Goal: Task Accomplishment & Management: Manage account settings

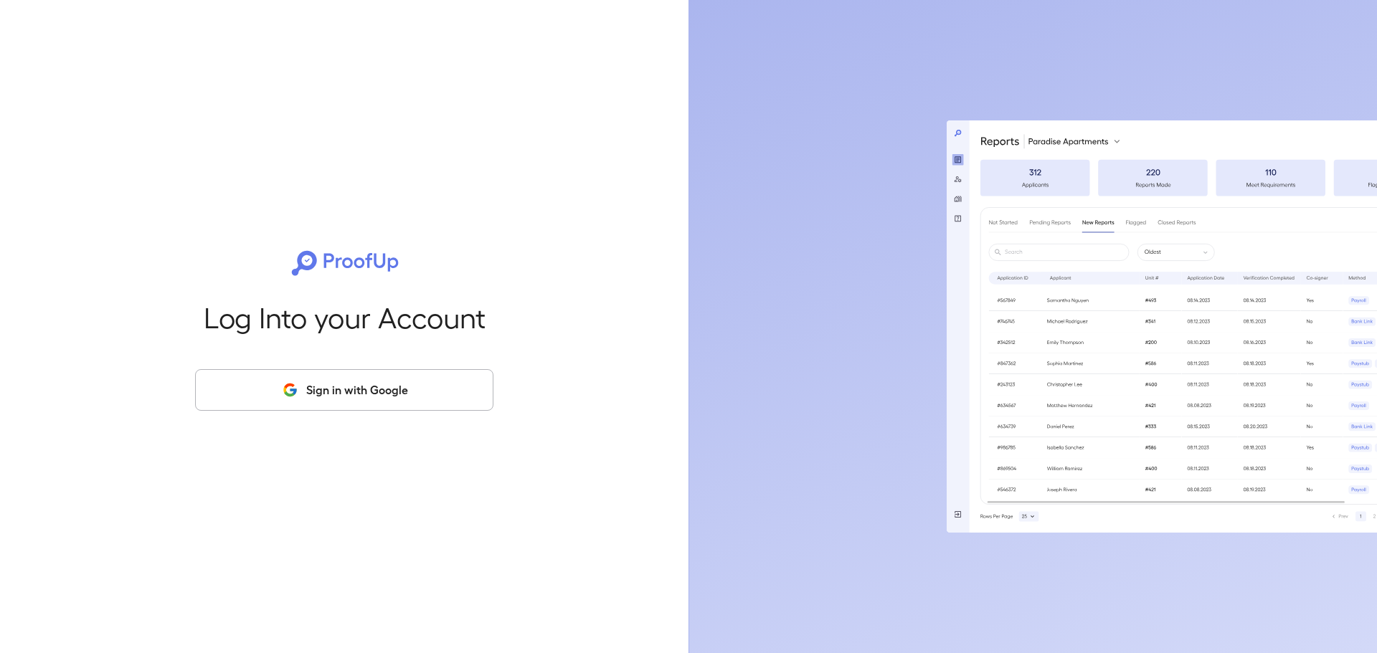
click at [350, 392] on button "Sign in with Google" at bounding box center [344, 390] width 298 height 42
click at [350, 391] on button "Sign in with Google" at bounding box center [344, 390] width 298 height 42
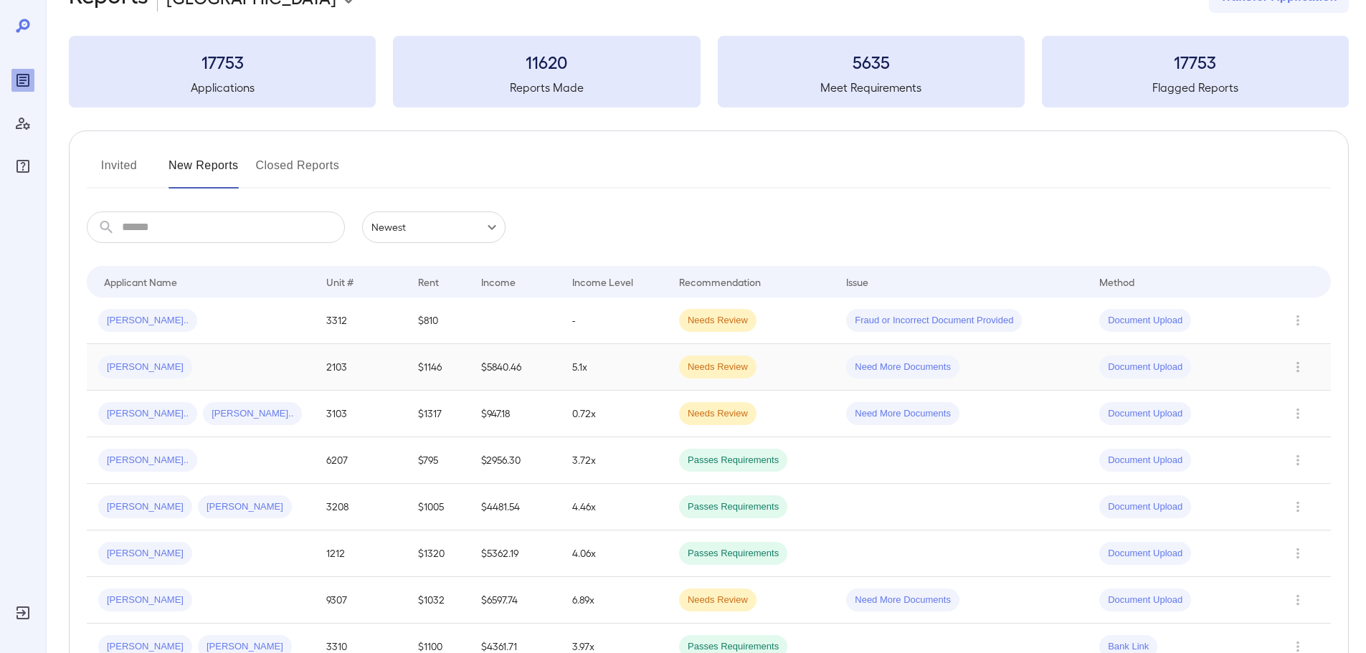
scroll to position [72, 0]
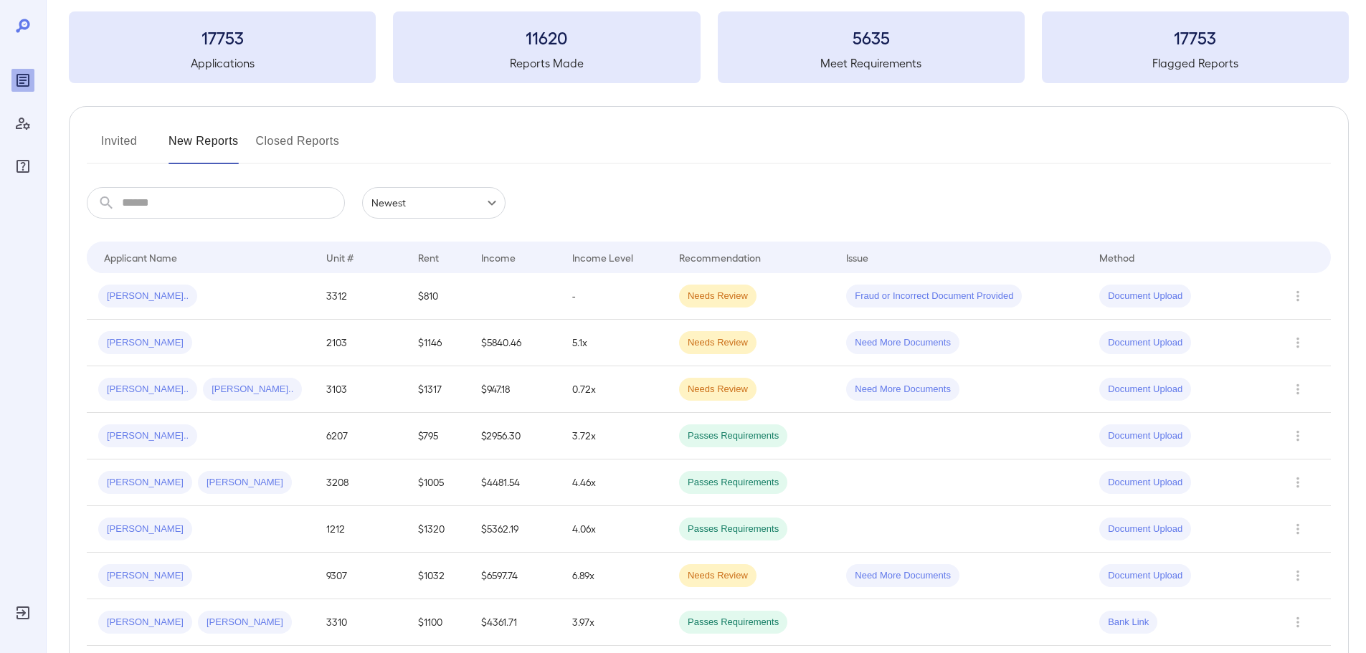
click at [113, 146] on button "Invited" at bounding box center [119, 147] width 65 height 34
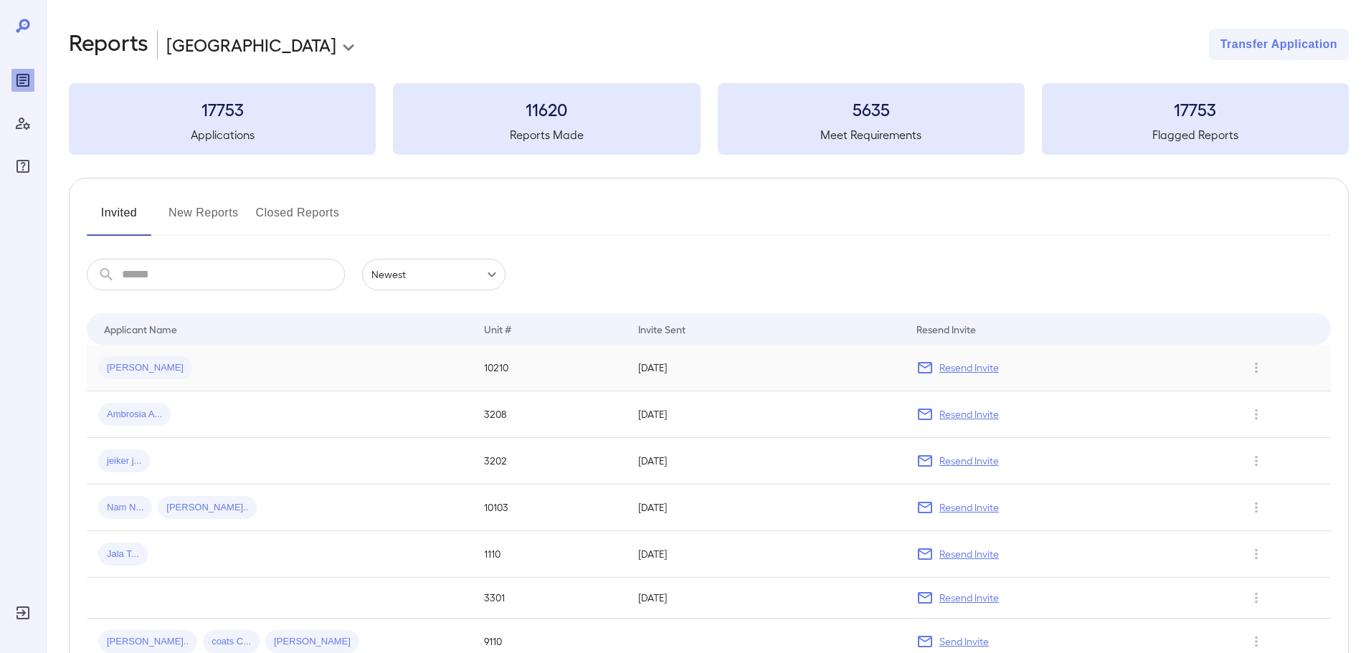
click at [130, 372] on span "[PERSON_NAME]" at bounding box center [145, 368] width 94 height 14
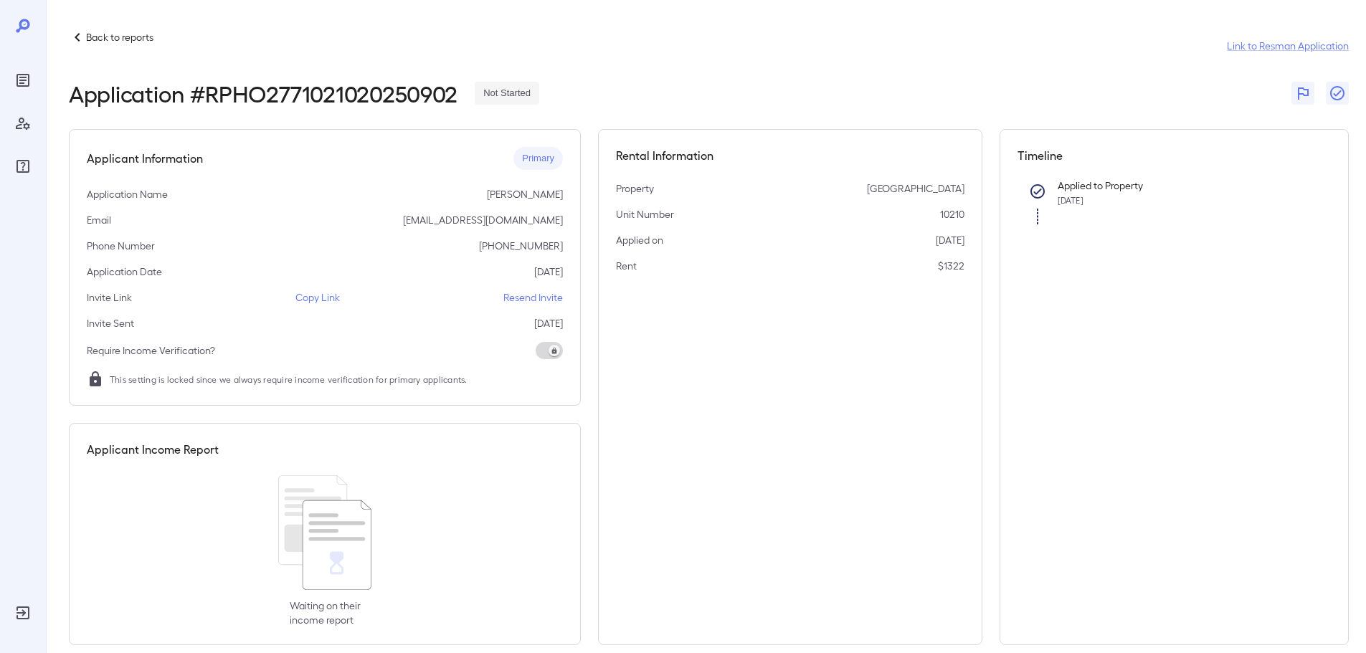
click at [507, 296] on p "Resend Invite" at bounding box center [533, 297] width 60 height 14
